Goal: Check status: Check status

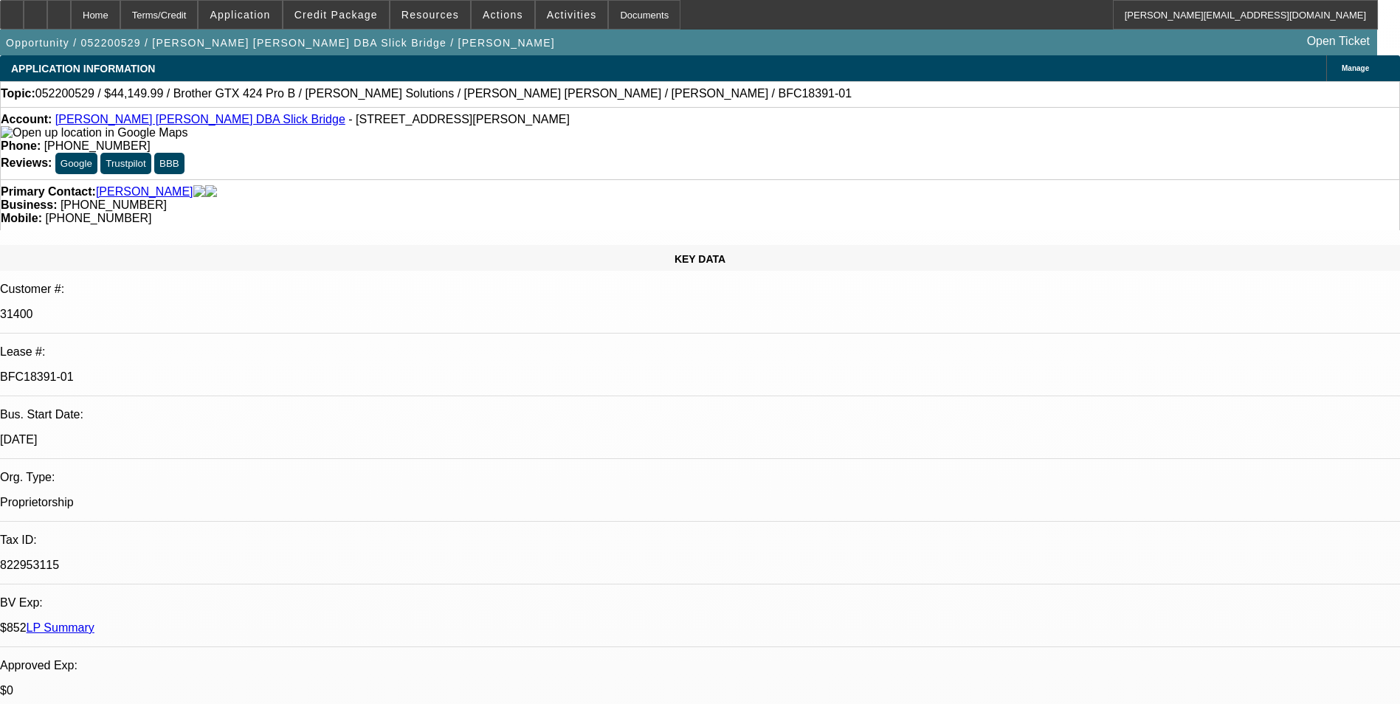
select select "0"
select select "0.1"
select select "4"
select select "0"
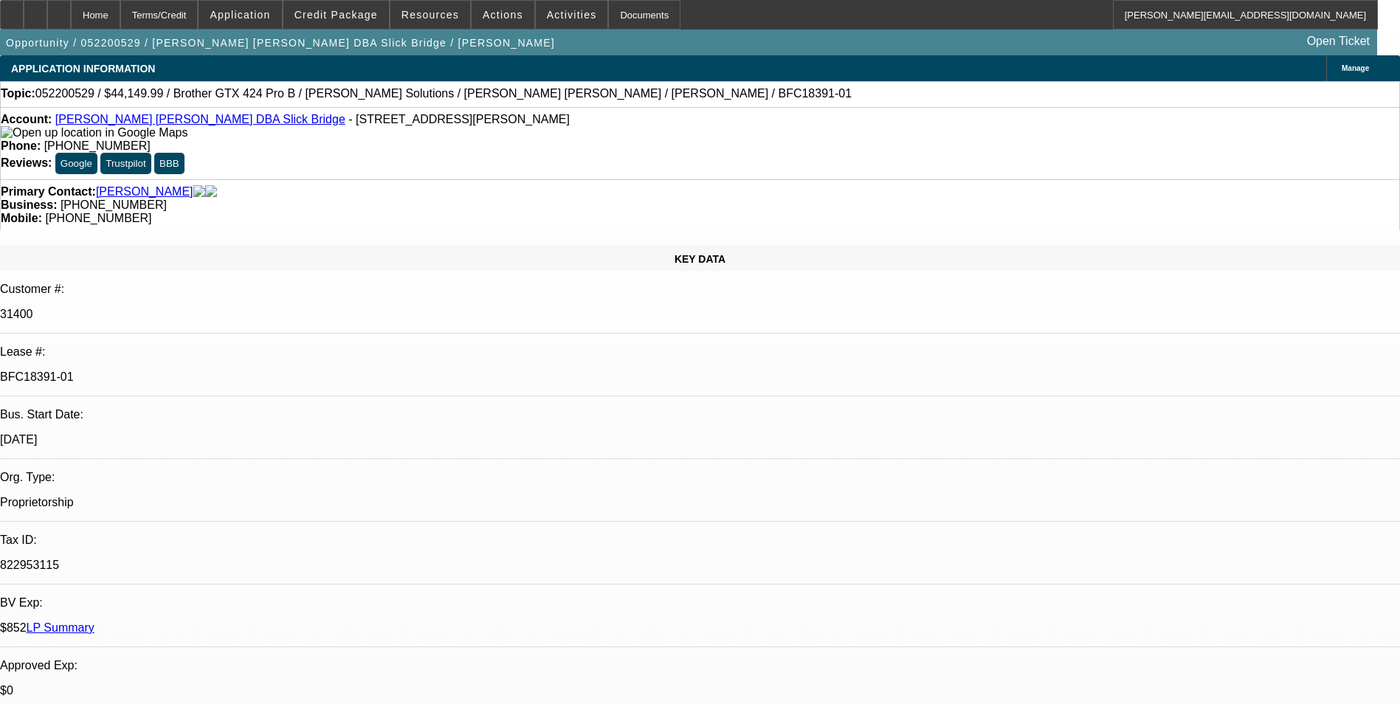
select select "0"
select select "0.1"
select select "4"
select select "0"
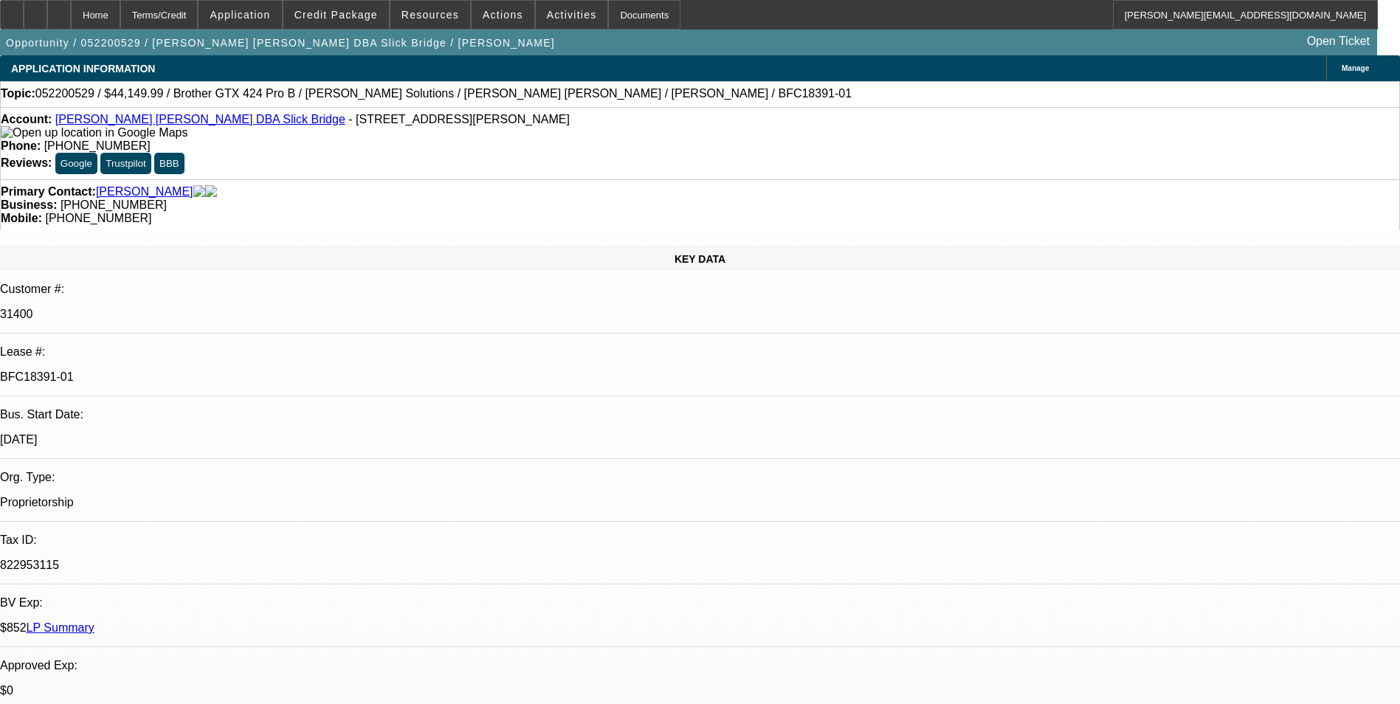
select select "0.1"
select select "4"
select select "0"
select select "0.1"
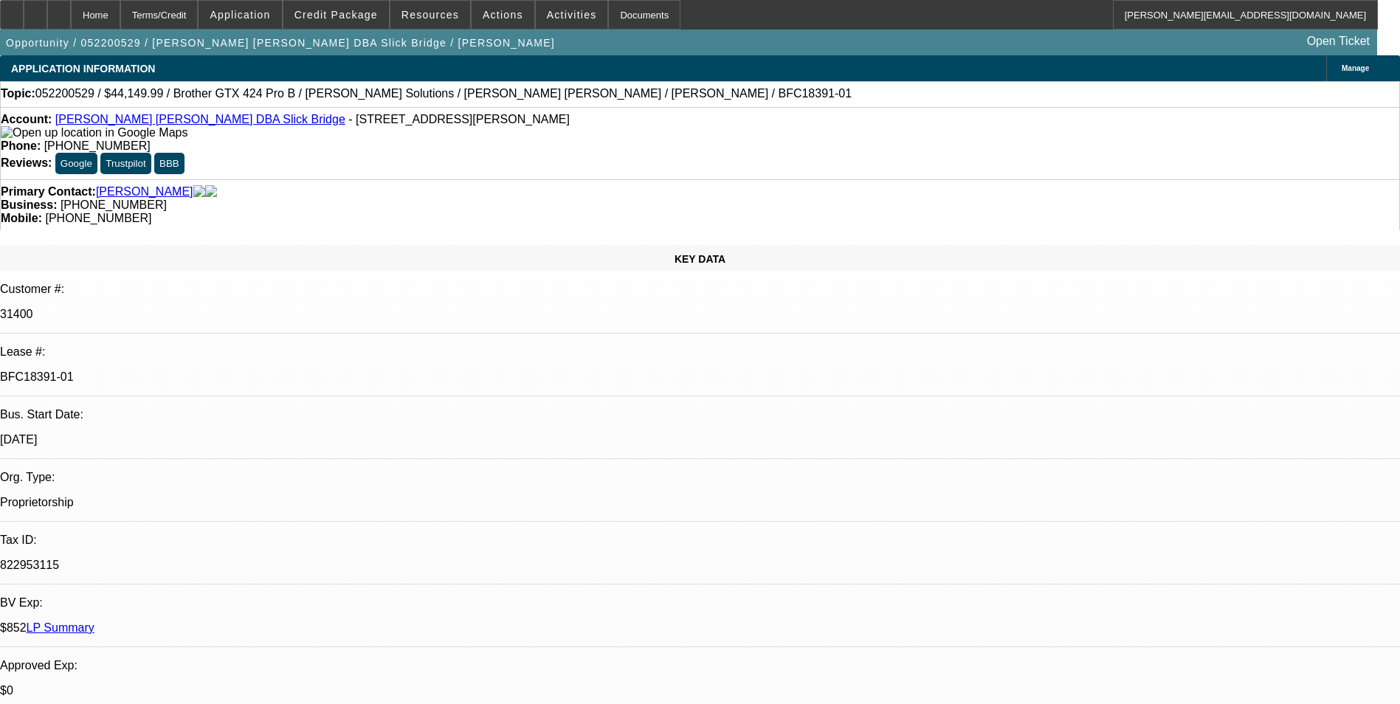
select select "4"
